Goal: Task Accomplishment & Management: Use online tool/utility

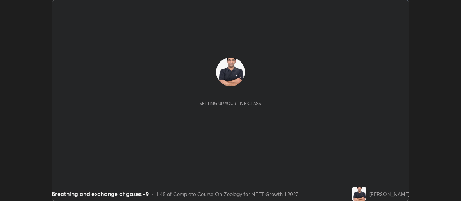
scroll to position [201, 461]
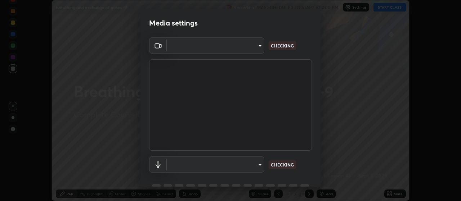
type input "cb5f757981b1586acb8e19eb1dea331b1f320d0a6ce771c897cc257aba28c101"
click at [252, 166] on body "Erase all Breathing and exchange of gases -9 Recording WAS SCHEDULED TO START A…" at bounding box center [230, 100] width 461 height 201
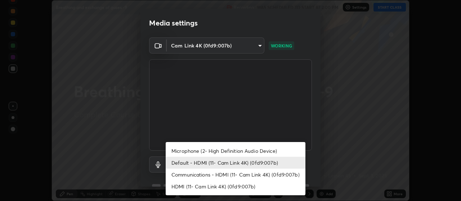
click at [220, 150] on li "Microphone (2- High Definition Audio Device)" at bounding box center [236, 151] width 140 height 12
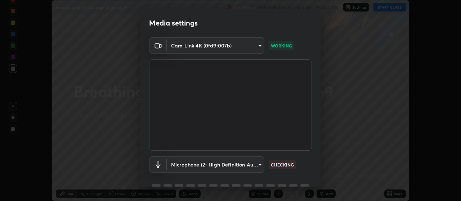
scroll to position [35, 0]
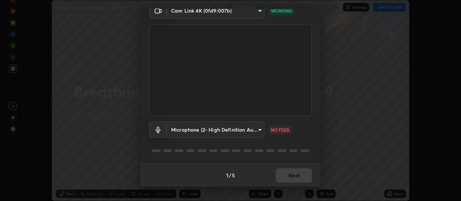
click at [258, 129] on body "Erase all Breathing and exchange of gases -9 Recording WAS SCHEDULED TO START A…" at bounding box center [230, 100] width 461 height 201
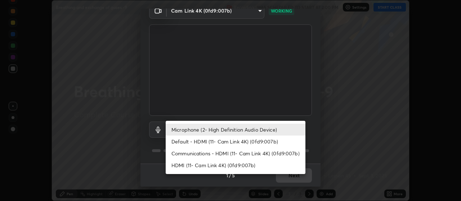
click at [237, 142] on li "Default - HDMI (11- Cam Link 4K) (0fd9:007b)" at bounding box center [236, 142] width 140 height 12
type input "default"
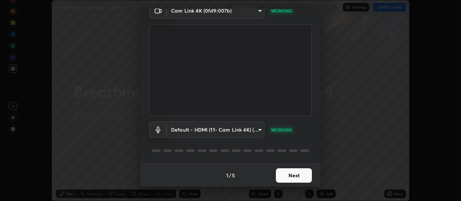
click at [286, 173] on button "Next" at bounding box center [294, 176] width 36 height 14
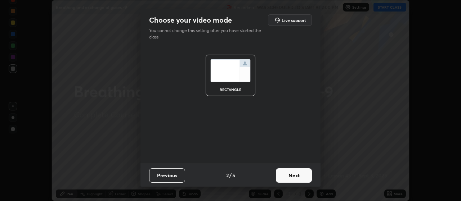
click at [289, 173] on button "Next" at bounding box center [294, 176] width 36 height 14
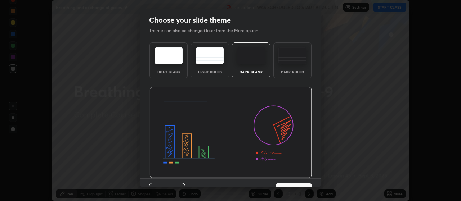
scroll to position [15, 0]
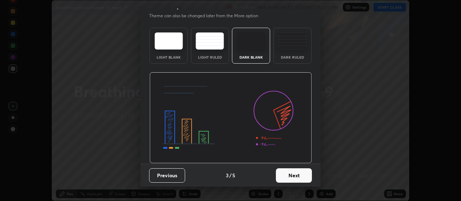
click at [288, 172] on button "Next" at bounding box center [294, 176] width 36 height 14
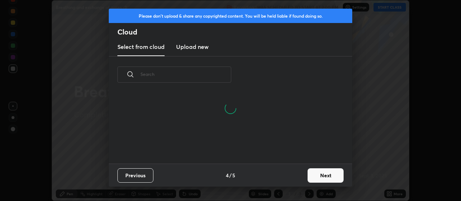
click at [311, 170] on button "Next" at bounding box center [326, 176] width 36 height 14
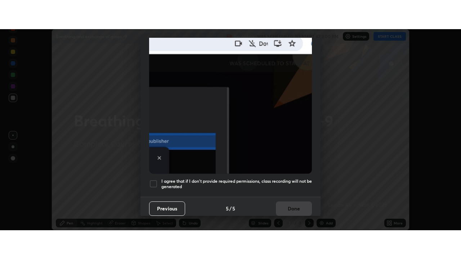
scroll to position [182, 0]
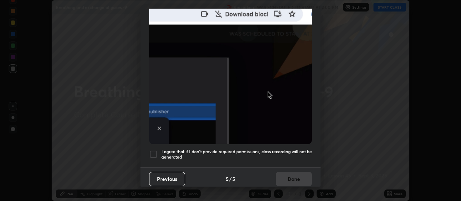
click at [153, 151] on div at bounding box center [153, 154] width 9 height 9
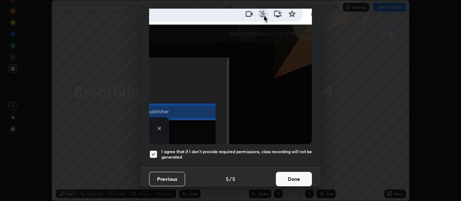
click at [285, 175] on button "Done" at bounding box center [294, 179] width 36 height 14
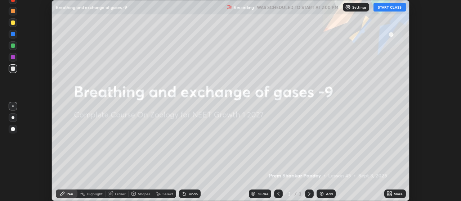
click at [387, 9] on button "START CLASS" at bounding box center [390, 7] width 32 height 9
click at [390, 193] on icon at bounding box center [389, 194] width 6 height 6
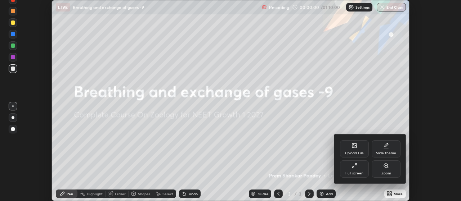
click at [355, 167] on icon at bounding box center [355, 166] width 6 height 6
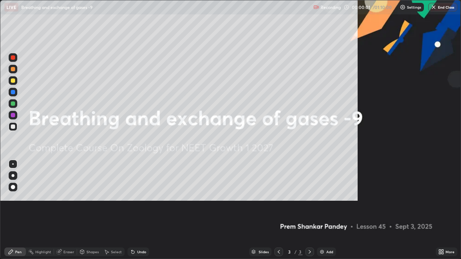
scroll to position [259, 461]
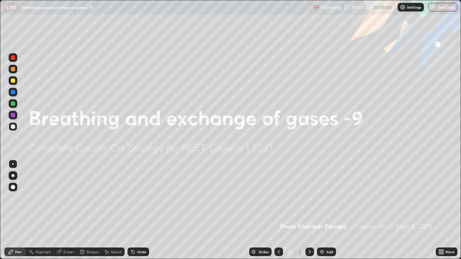
click at [321, 201] on img at bounding box center [322, 252] width 6 height 6
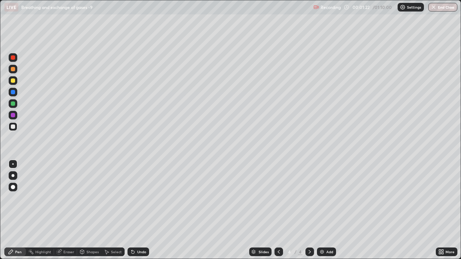
click at [13, 70] on div at bounding box center [13, 69] width 4 height 4
click at [14, 69] on div at bounding box center [13, 69] width 4 height 4
click at [13, 176] on div at bounding box center [13, 175] width 3 height 3
click at [318, 201] on div "Add" at bounding box center [326, 252] width 19 height 9
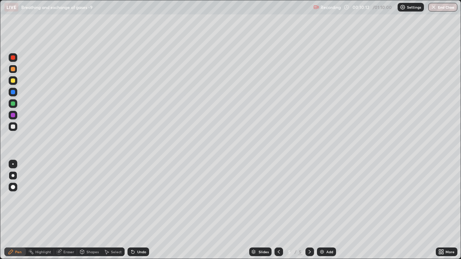
click at [323, 201] on img at bounding box center [322, 252] width 6 height 6
click at [13, 126] on div at bounding box center [13, 127] width 4 height 4
click at [14, 126] on div at bounding box center [13, 127] width 4 height 4
click at [14, 68] on div at bounding box center [13, 69] width 4 height 4
click at [14, 67] on div at bounding box center [13, 69] width 4 height 4
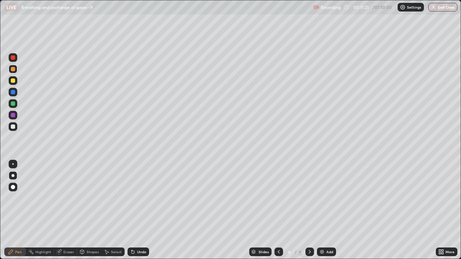
click at [13, 104] on div at bounding box center [13, 104] width 4 height 4
click at [14, 103] on div at bounding box center [13, 104] width 4 height 4
click at [13, 128] on div at bounding box center [13, 127] width 4 height 4
click at [14, 126] on div at bounding box center [13, 127] width 4 height 4
click at [14, 102] on div at bounding box center [13, 104] width 4 height 4
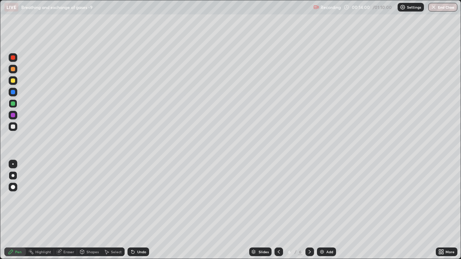
click at [16, 102] on div at bounding box center [13, 103] width 9 height 9
click at [14, 81] on div at bounding box center [13, 81] width 4 height 4
click at [132, 201] on icon at bounding box center [132, 252] width 3 height 3
click at [133, 201] on icon at bounding box center [132, 252] width 3 height 3
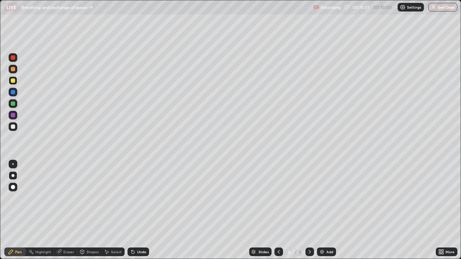
click at [132, 201] on icon at bounding box center [132, 252] width 3 height 3
click at [13, 70] on div at bounding box center [13, 69] width 4 height 4
click at [132, 201] on icon at bounding box center [132, 252] width 3 height 3
click at [131, 201] on icon at bounding box center [132, 252] width 3 height 3
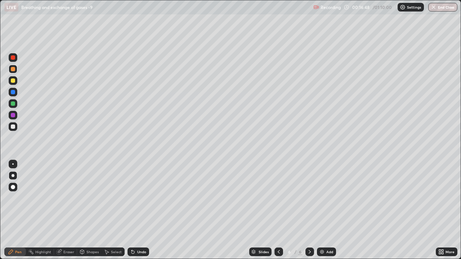
click at [132, 201] on icon at bounding box center [132, 252] width 3 height 3
click at [321, 201] on img at bounding box center [322, 252] width 6 height 6
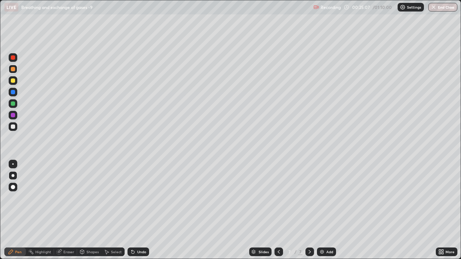
click at [14, 128] on div at bounding box center [13, 127] width 4 height 4
click at [15, 127] on div at bounding box center [13, 127] width 4 height 4
click at [132, 201] on icon at bounding box center [132, 252] width 3 height 3
click at [131, 201] on icon at bounding box center [132, 252] width 3 height 3
click at [66, 201] on div "Eraser" at bounding box center [68, 252] width 11 height 4
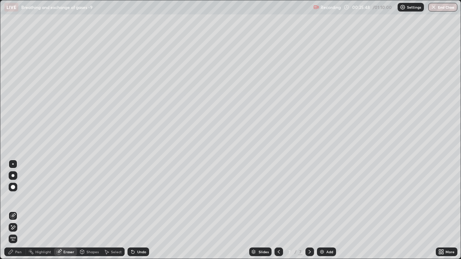
click at [19, 201] on div "Pen" at bounding box center [18, 252] width 6 height 4
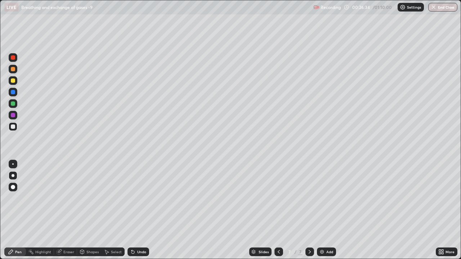
click at [14, 70] on div at bounding box center [13, 69] width 4 height 4
click at [14, 187] on div at bounding box center [13, 187] width 4 height 4
click at [15, 184] on div at bounding box center [13, 187] width 9 height 9
click at [13, 81] on div at bounding box center [13, 81] width 4 height 4
click at [15, 80] on div at bounding box center [13, 81] width 4 height 4
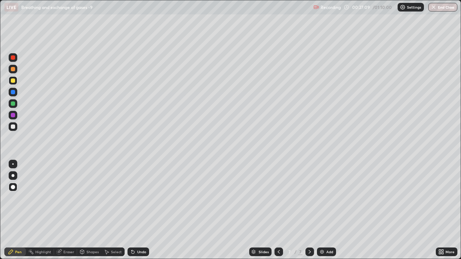
click at [14, 175] on div at bounding box center [13, 175] width 3 height 3
click at [13, 176] on div at bounding box center [13, 175] width 3 height 3
click at [13, 58] on div at bounding box center [13, 57] width 4 height 4
click at [14, 81] on div at bounding box center [13, 81] width 4 height 4
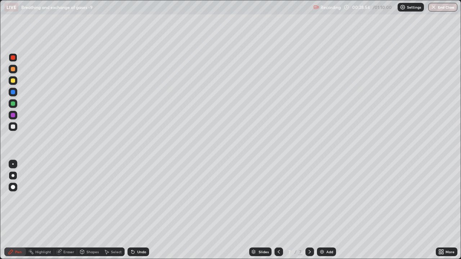
click at [13, 81] on div at bounding box center [13, 81] width 4 height 4
click at [14, 91] on div at bounding box center [13, 92] width 4 height 4
click at [13, 127] on div at bounding box center [13, 127] width 4 height 4
click at [16, 125] on div at bounding box center [13, 126] width 9 height 9
click at [14, 103] on div at bounding box center [13, 104] width 4 height 4
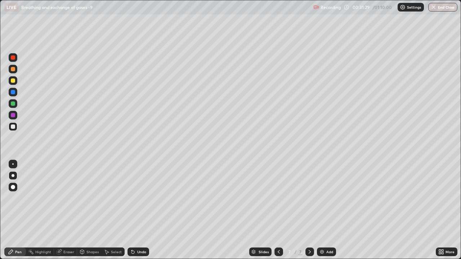
click at [14, 103] on div at bounding box center [13, 104] width 4 height 4
click at [14, 69] on div at bounding box center [13, 69] width 4 height 4
click at [14, 58] on div at bounding box center [13, 57] width 4 height 4
click at [14, 69] on div at bounding box center [13, 69] width 4 height 4
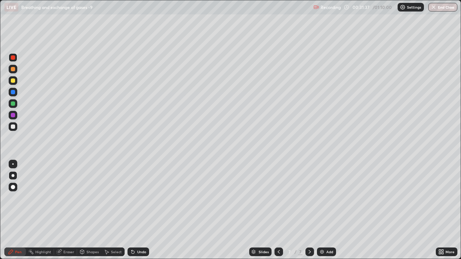
click at [13, 69] on div at bounding box center [13, 69] width 4 height 4
click at [132, 201] on icon at bounding box center [132, 252] width 3 height 3
click at [14, 59] on div at bounding box center [13, 57] width 4 height 4
click at [15, 58] on div at bounding box center [13, 57] width 4 height 4
click at [13, 127] on div at bounding box center [13, 127] width 4 height 4
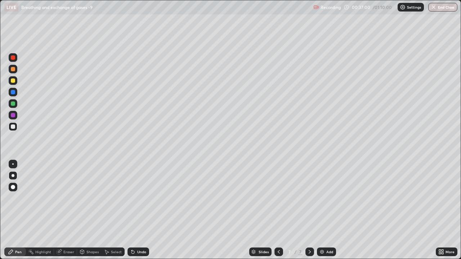
click at [14, 128] on div at bounding box center [13, 127] width 4 height 4
click at [13, 70] on div at bounding box center [13, 69] width 4 height 4
click at [322, 201] on img at bounding box center [322, 252] width 6 height 6
click at [14, 127] on div at bounding box center [13, 127] width 4 height 4
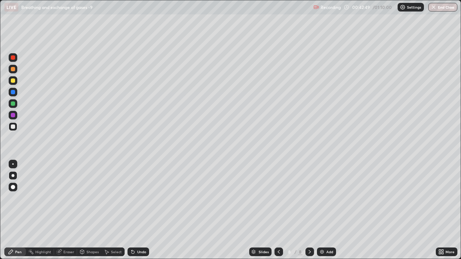
click at [131, 201] on icon at bounding box center [132, 252] width 3 height 3
click at [132, 201] on icon at bounding box center [132, 252] width 3 height 3
click at [134, 201] on div "Undo" at bounding box center [139, 252] width 22 height 9
click at [134, 201] on icon at bounding box center [133, 252] width 6 height 6
click at [13, 70] on div at bounding box center [13, 69] width 4 height 4
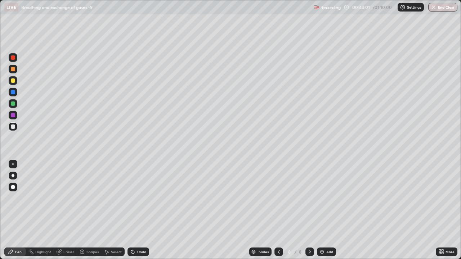
click at [13, 70] on div at bounding box center [13, 69] width 4 height 4
click at [14, 92] on div at bounding box center [13, 92] width 4 height 4
click at [15, 93] on div at bounding box center [13, 92] width 4 height 4
click at [278, 201] on icon at bounding box center [279, 252] width 2 height 4
click at [278, 201] on icon at bounding box center [279, 252] width 6 height 6
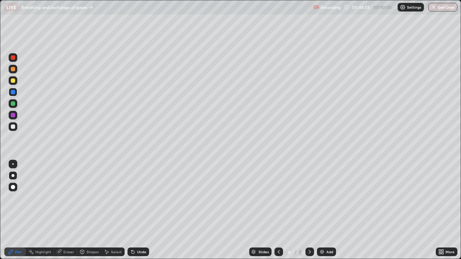
click at [279, 201] on icon at bounding box center [279, 252] width 6 height 6
click at [309, 201] on icon at bounding box center [310, 252] width 2 height 4
click at [310, 201] on icon at bounding box center [310, 252] width 6 height 6
click at [309, 201] on icon at bounding box center [310, 252] width 2 height 4
click at [13, 91] on div at bounding box center [13, 92] width 4 height 4
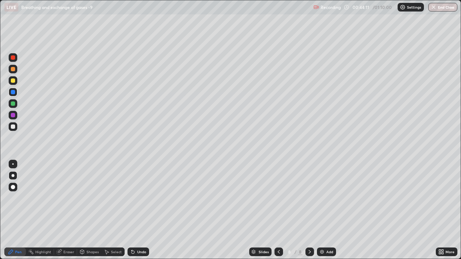
click at [13, 91] on div at bounding box center [13, 92] width 4 height 4
click at [14, 103] on div at bounding box center [13, 104] width 4 height 4
click at [13, 103] on div at bounding box center [13, 104] width 4 height 4
click at [14, 69] on div at bounding box center [13, 69] width 4 height 4
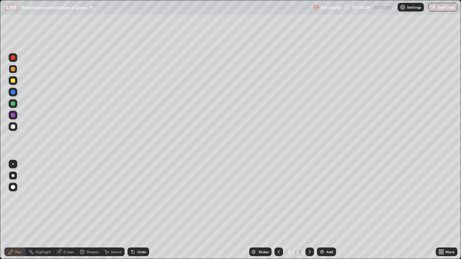
click at [14, 59] on div at bounding box center [13, 57] width 4 height 4
click at [13, 58] on div at bounding box center [13, 57] width 4 height 4
click at [14, 127] on div at bounding box center [13, 127] width 4 height 4
click at [13, 57] on div at bounding box center [13, 57] width 4 height 4
click at [133, 201] on icon at bounding box center [132, 252] width 3 height 3
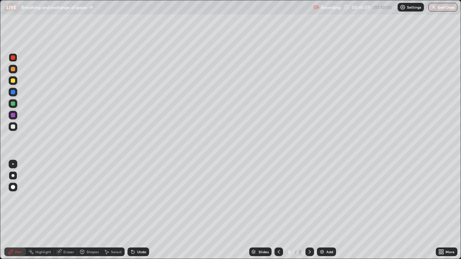
click at [14, 80] on div at bounding box center [13, 81] width 4 height 4
click at [13, 187] on div at bounding box center [13, 187] width 4 height 4
click at [133, 201] on icon at bounding box center [132, 252] width 3 height 3
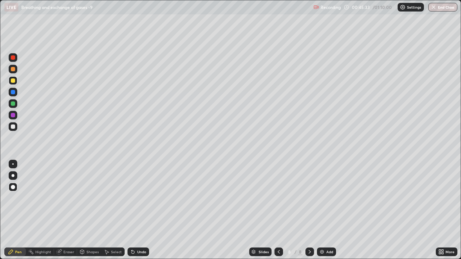
click at [132, 201] on icon at bounding box center [132, 252] width 3 height 3
click at [133, 201] on icon at bounding box center [132, 252] width 3 height 3
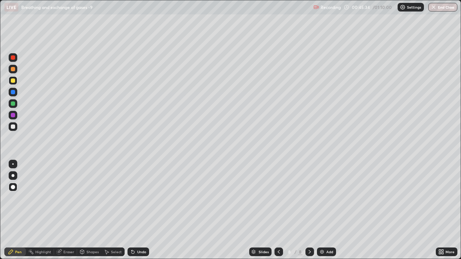
click at [134, 201] on icon at bounding box center [133, 252] width 6 height 6
click at [135, 201] on div "Undo" at bounding box center [139, 252] width 22 height 9
click at [134, 201] on icon at bounding box center [133, 252] width 6 height 6
click at [135, 201] on div "Undo" at bounding box center [139, 252] width 22 height 9
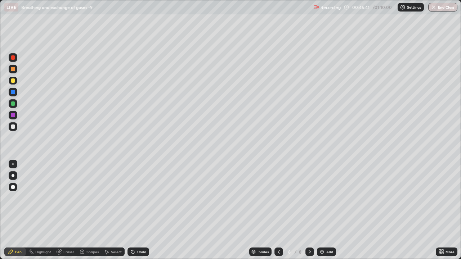
click at [133, 201] on icon at bounding box center [133, 252] width 6 height 6
click at [13, 176] on div at bounding box center [13, 175] width 3 height 3
click at [14, 176] on div at bounding box center [13, 175] width 3 height 3
click at [69, 201] on div "Eraser" at bounding box center [68, 252] width 11 height 4
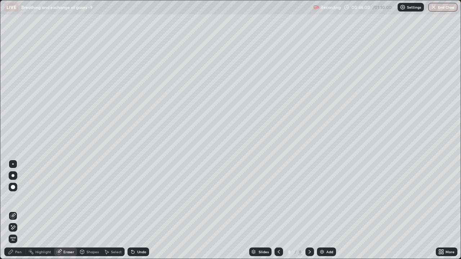
click at [18, 201] on div "Pen" at bounding box center [18, 252] width 6 height 4
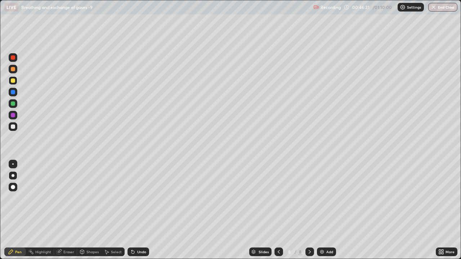
click at [13, 69] on div at bounding box center [13, 69] width 4 height 4
click at [14, 69] on div at bounding box center [13, 69] width 4 height 4
click at [13, 92] on div at bounding box center [13, 92] width 4 height 4
click at [13, 103] on div at bounding box center [13, 104] width 4 height 4
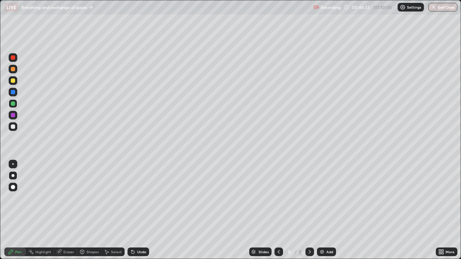
click at [13, 103] on div at bounding box center [13, 104] width 4 height 4
click at [14, 126] on div at bounding box center [13, 127] width 4 height 4
click at [14, 125] on div at bounding box center [13, 127] width 4 height 4
click at [15, 125] on div at bounding box center [13, 126] width 9 height 9
click at [13, 58] on div at bounding box center [13, 57] width 4 height 4
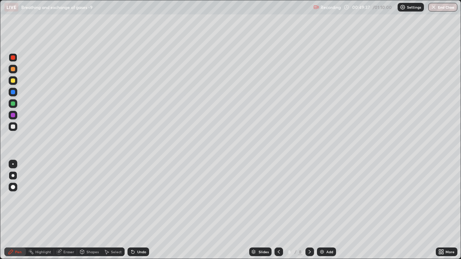
click at [13, 58] on div at bounding box center [13, 57] width 4 height 4
click at [13, 93] on div at bounding box center [13, 92] width 4 height 4
click at [14, 92] on div at bounding box center [13, 92] width 4 height 4
click at [13, 81] on div at bounding box center [13, 81] width 4 height 4
click at [14, 81] on div at bounding box center [13, 81] width 4 height 4
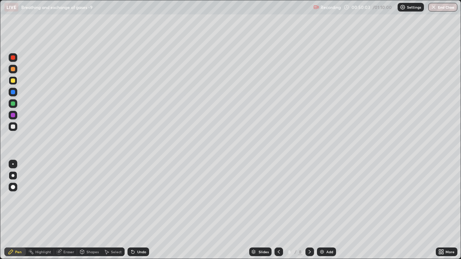
click at [14, 115] on div at bounding box center [13, 115] width 4 height 4
click at [14, 58] on div at bounding box center [13, 57] width 4 height 4
click at [13, 126] on div at bounding box center [13, 127] width 4 height 4
click at [14, 128] on div at bounding box center [13, 127] width 4 height 4
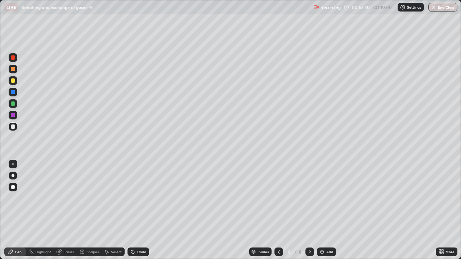
click at [442, 8] on button "End Class" at bounding box center [442, 7] width 29 height 9
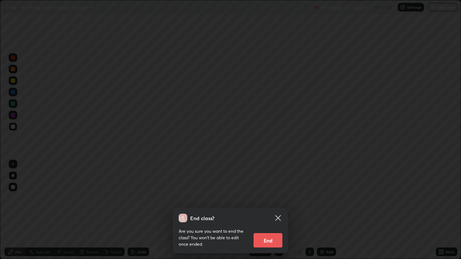
click at [270, 201] on button "End" at bounding box center [268, 240] width 29 height 14
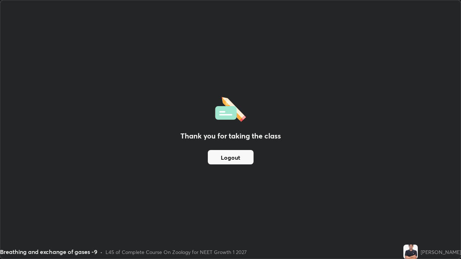
click at [238, 157] on button "Logout" at bounding box center [231, 157] width 46 height 14
click at [236, 157] on button "Logout" at bounding box center [231, 157] width 46 height 14
